Goal: Use online tool/utility: Utilize a website feature to perform a specific function

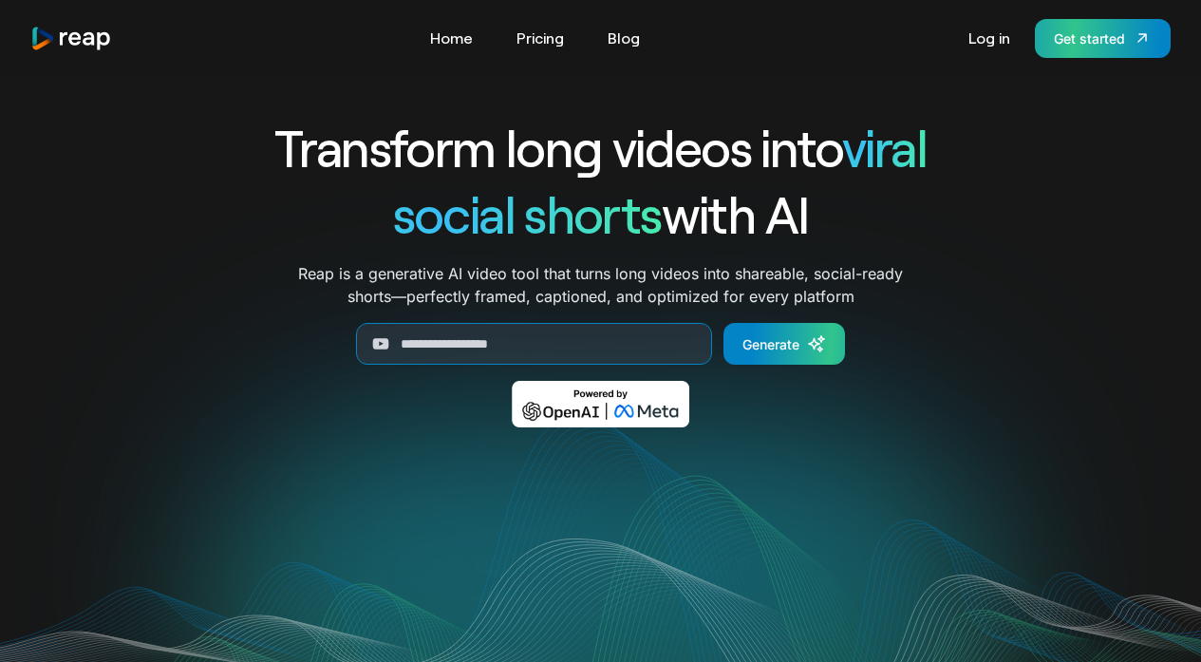
click at [1076, 44] on div "Get started" at bounding box center [1089, 38] width 71 height 20
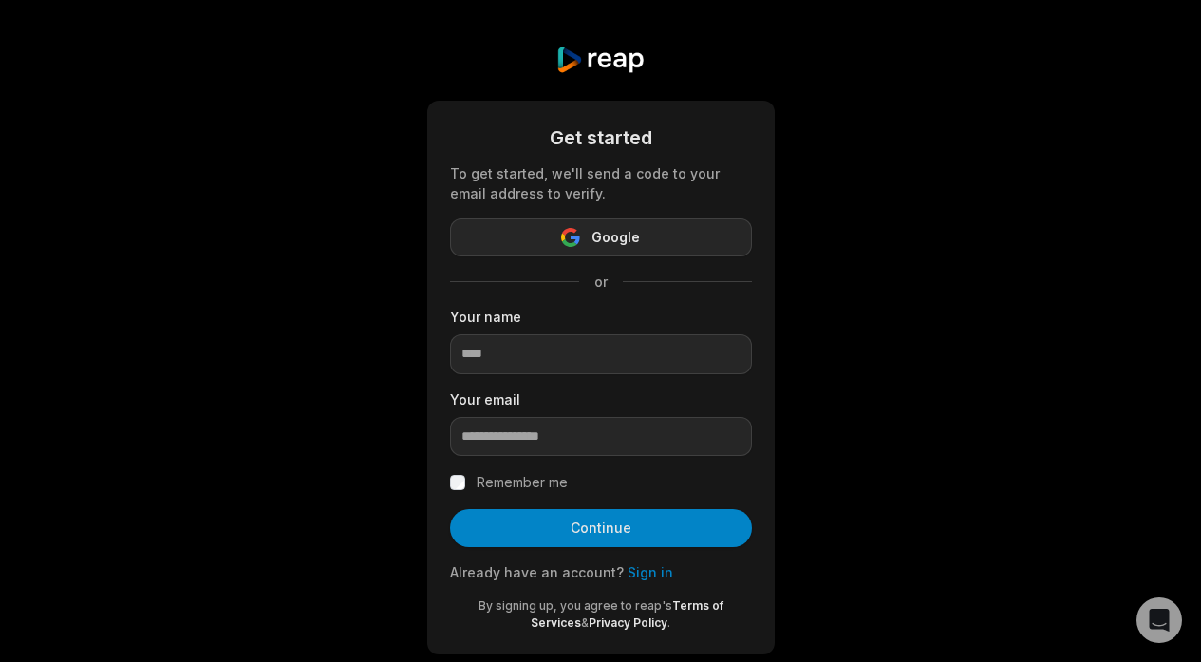
click at [723, 223] on button "Google" at bounding box center [601, 237] width 302 height 38
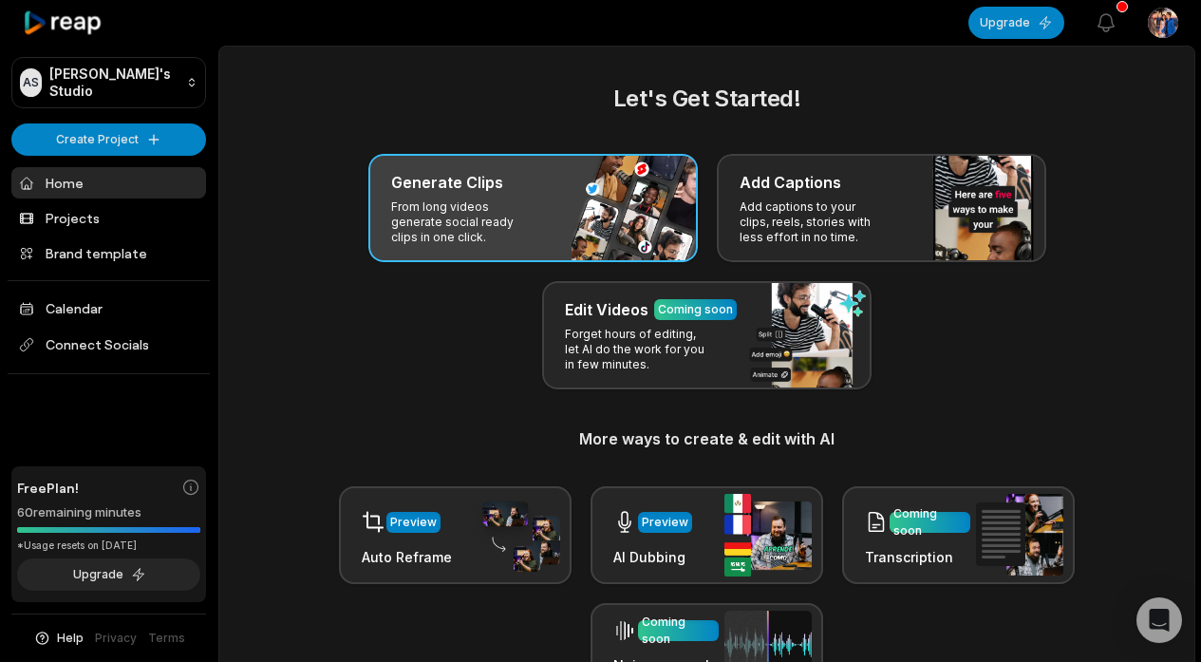
click at [472, 225] on p "From long videos generate social ready clips in one click." at bounding box center [464, 222] width 147 height 46
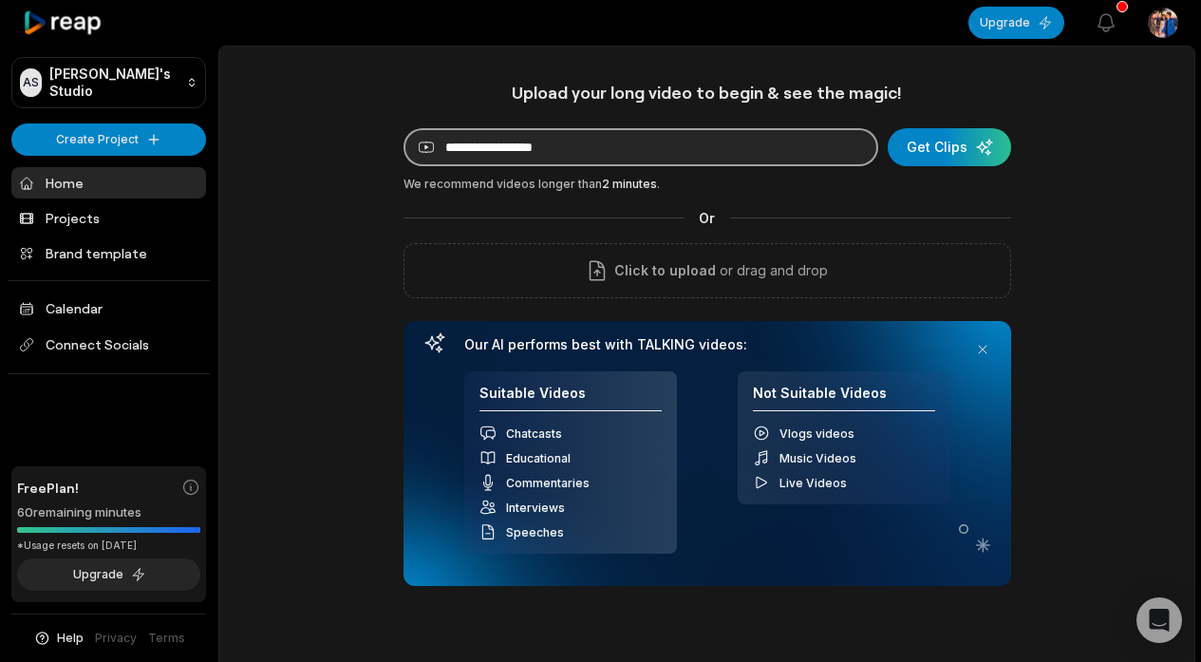
click at [575, 149] on input at bounding box center [641, 147] width 475 height 38
paste input "**********"
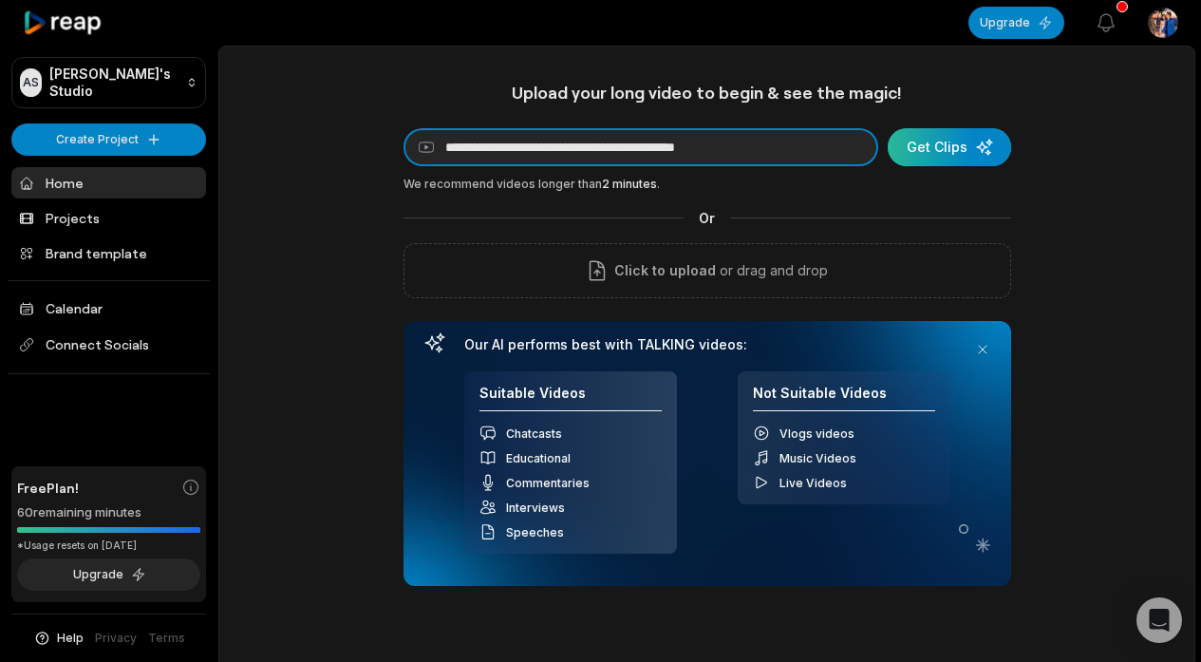
type input "**********"
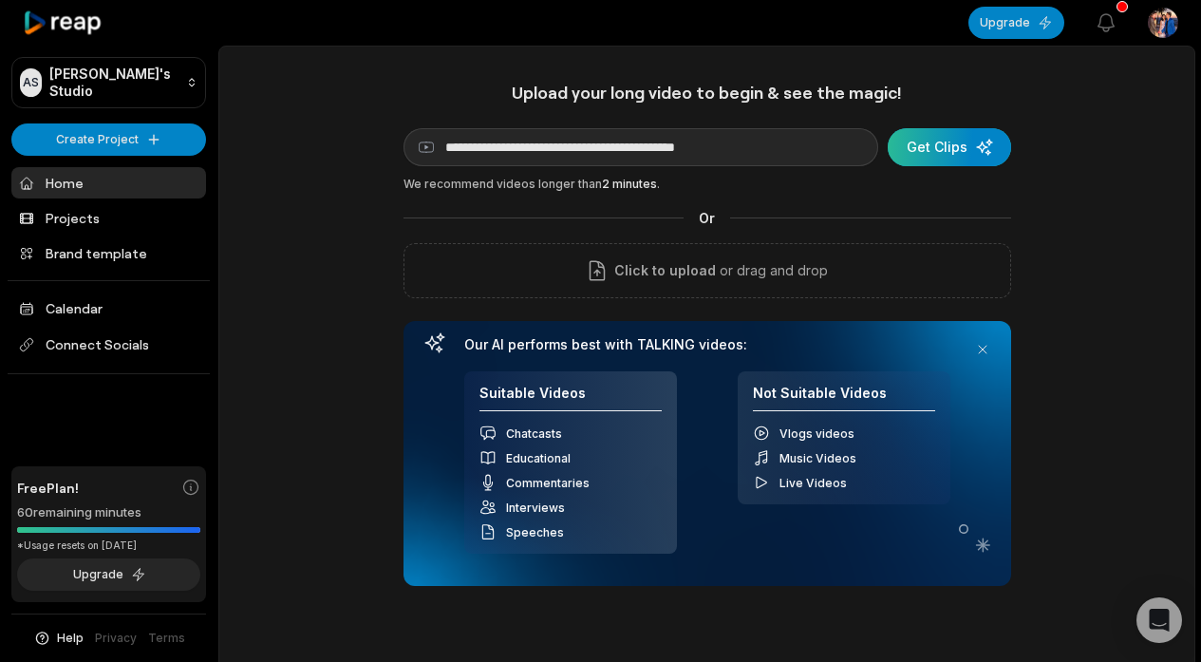
click at [955, 132] on div "submit" at bounding box center [949, 147] width 123 height 38
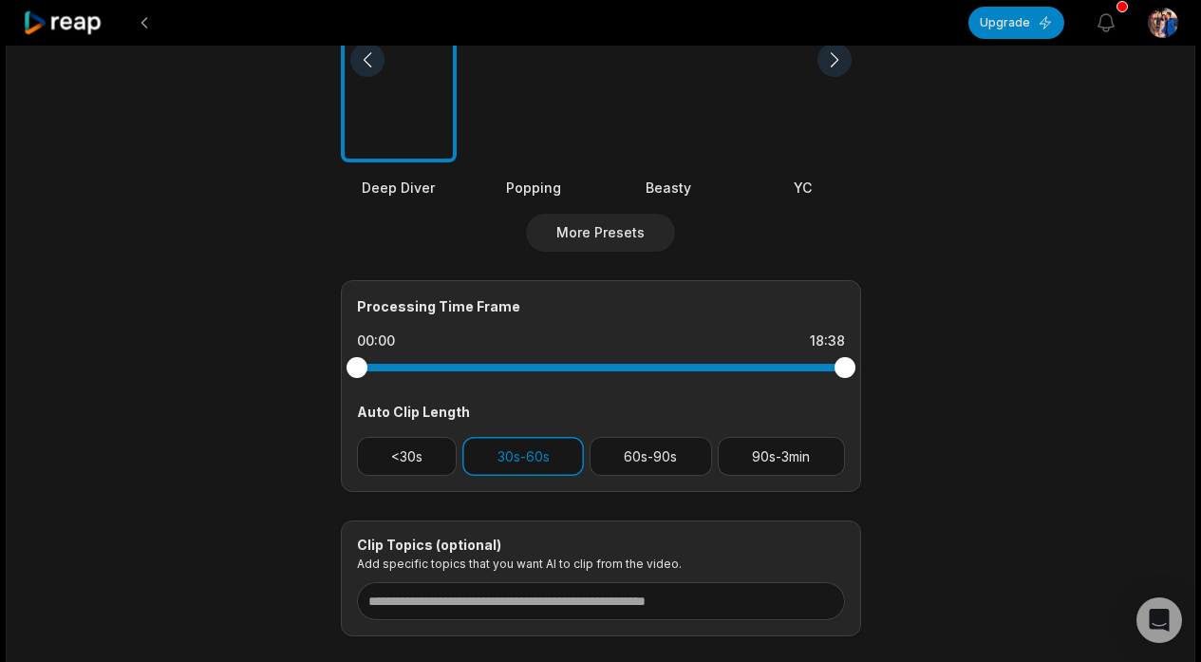
scroll to position [605, 0]
click at [634, 452] on button "60s-90s" at bounding box center [651, 455] width 122 height 39
click at [544, 453] on button "30s-60s" at bounding box center [523, 455] width 122 height 39
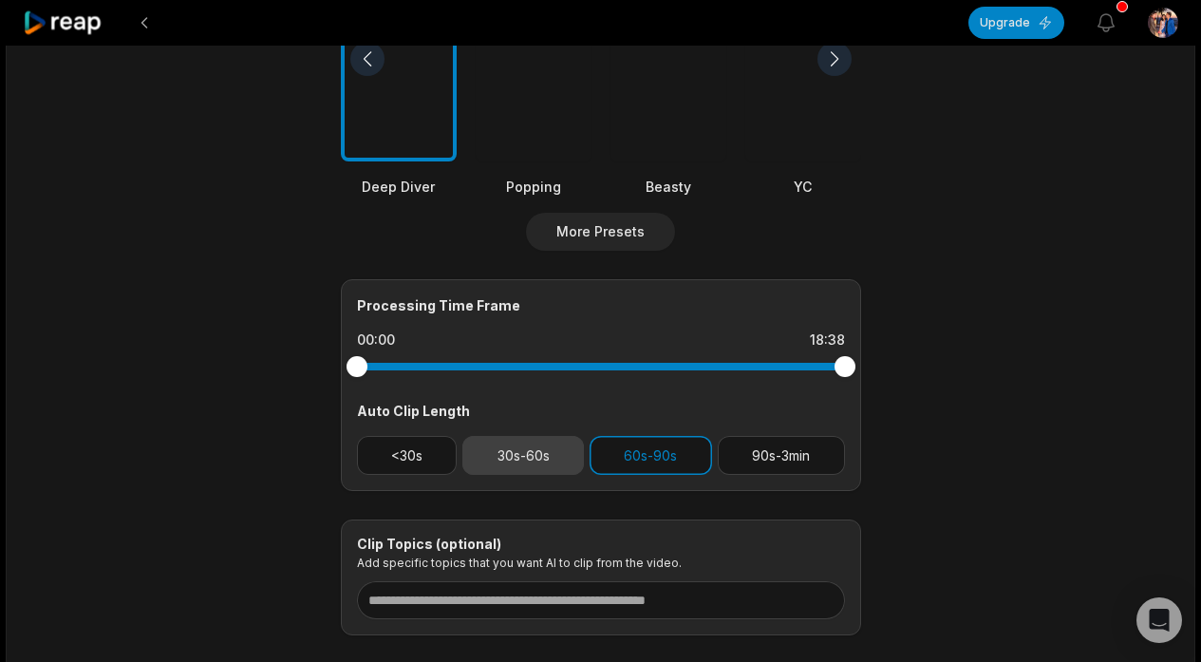
click at [544, 453] on button "30s-60s" at bounding box center [523, 455] width 122 height 39
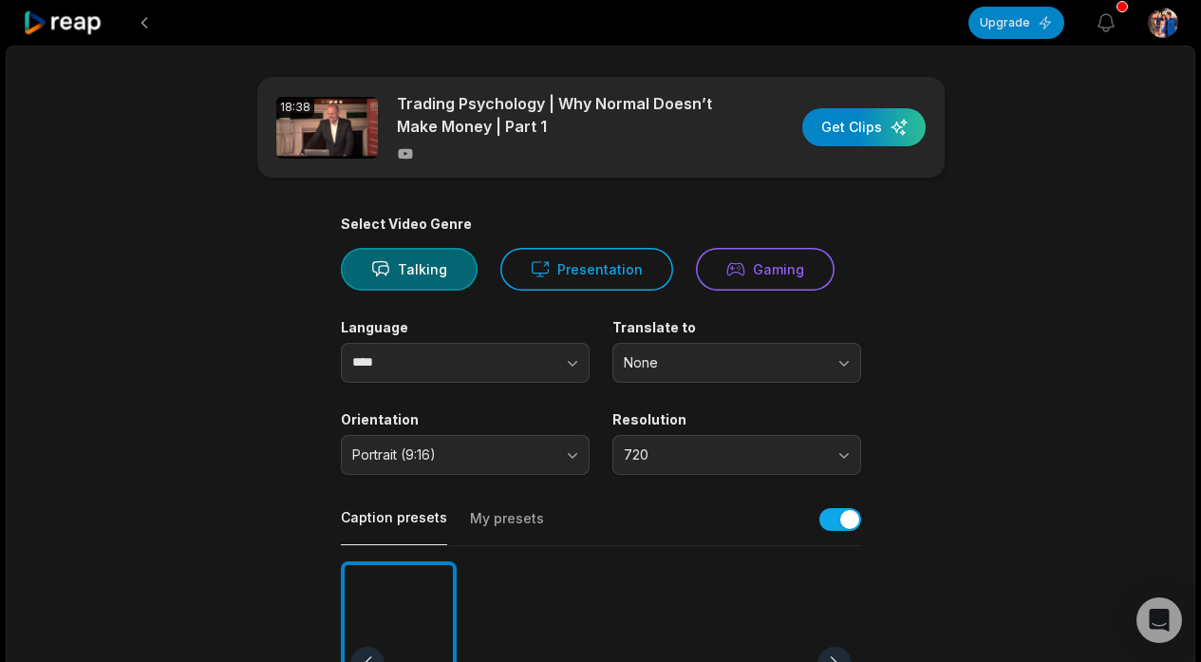
scroll to position [0, 0]
click at [882, 119] on div "button" at bounding box center [863, 127] width 123 height 38
